Goal: Transaction & Acquisition: Purchase product/service

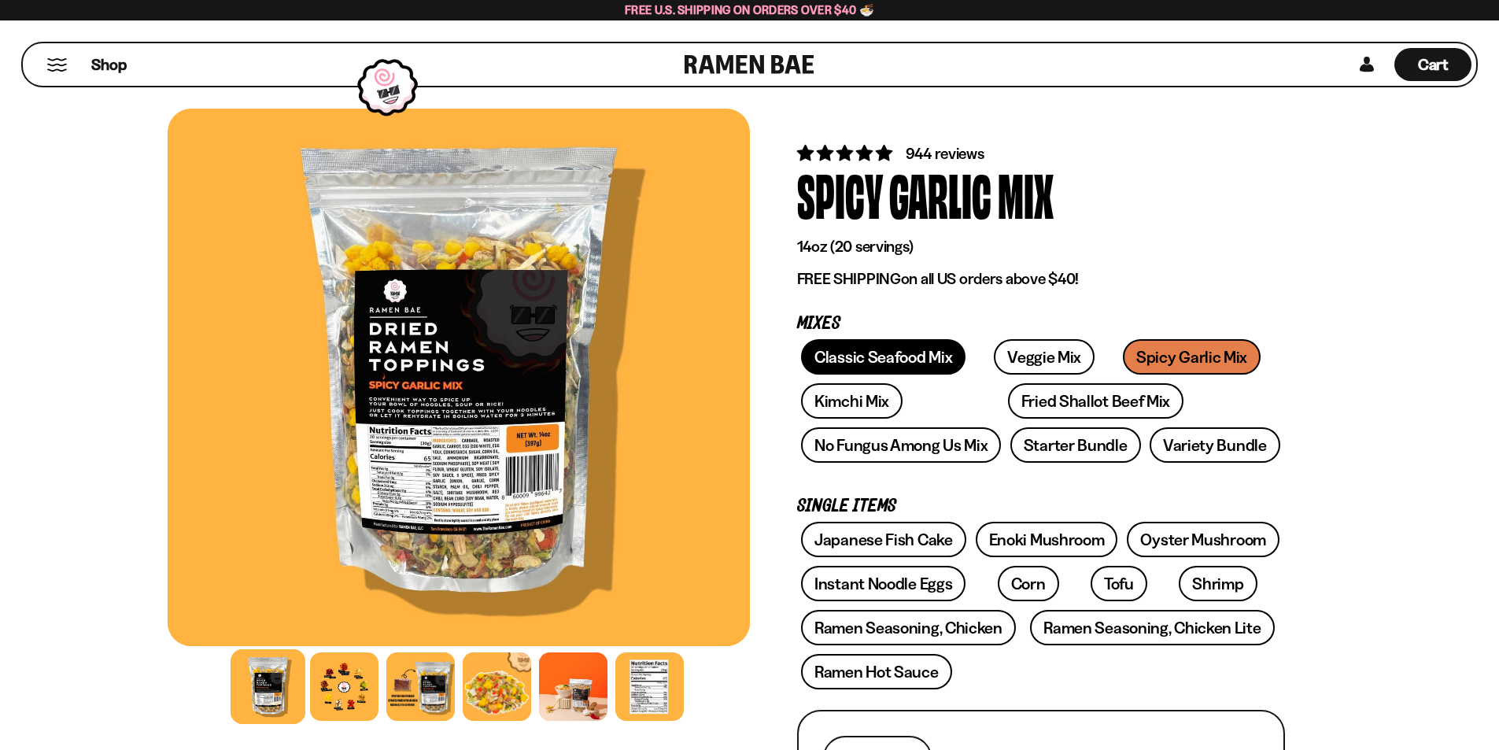
click at [865, 354] on link "Classic Seafood Mix" at bounding box center [883, 356] width 164 height 35
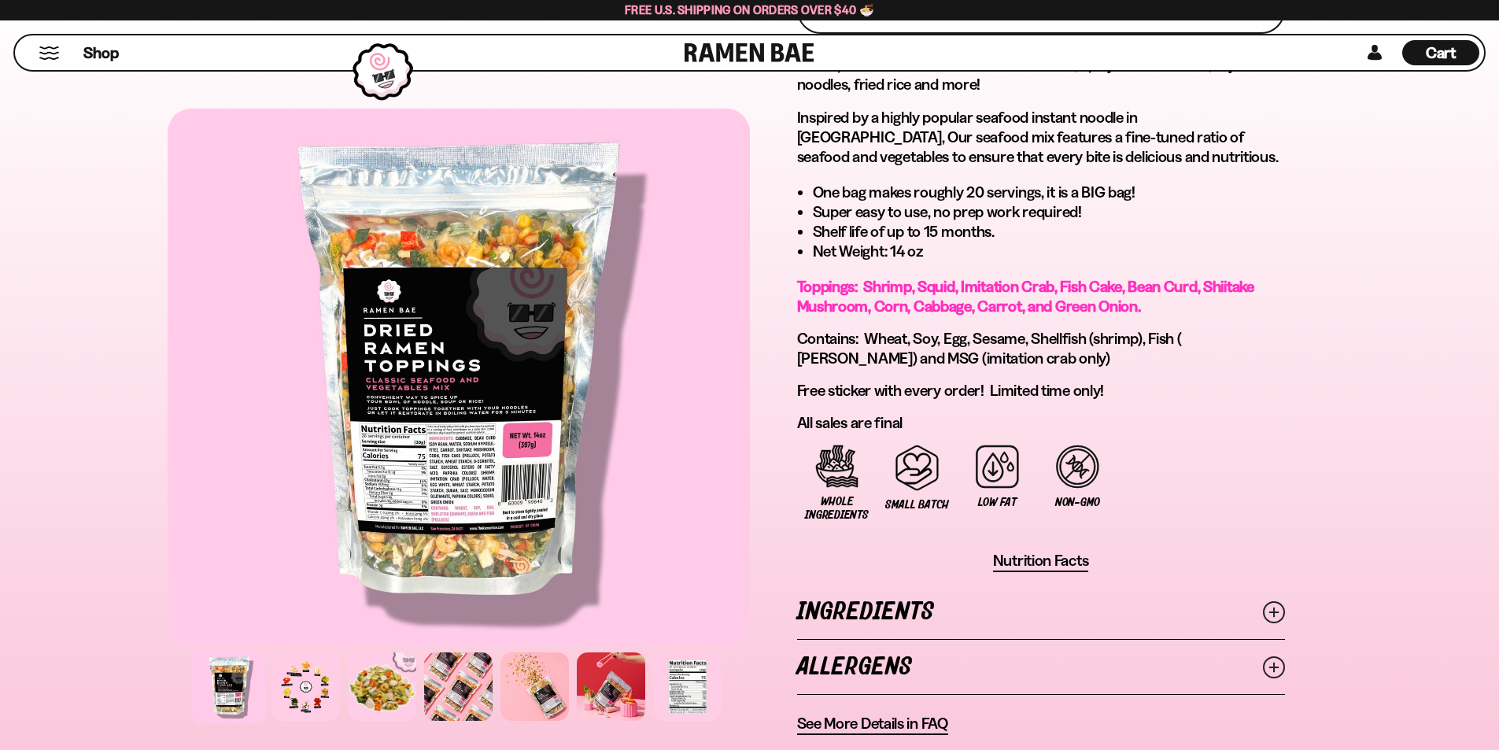
scroll to position [944, 0]
